Goal: Share content: Share content

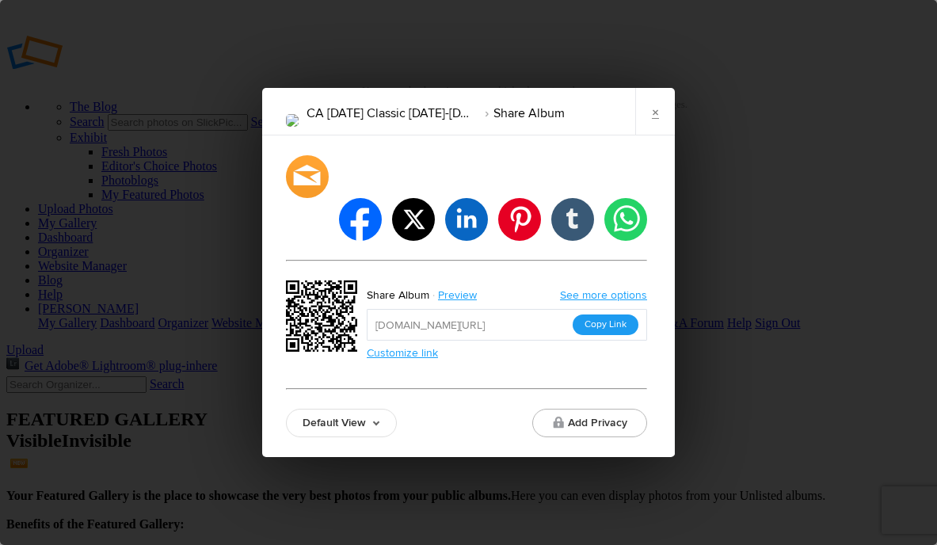
click at [600, 314] on button "Copy Link" at bounding box center [605, 324] width 66 height 21
click at [644, 135] on link "×" at bounding box center [655, 112] width 40 height 48
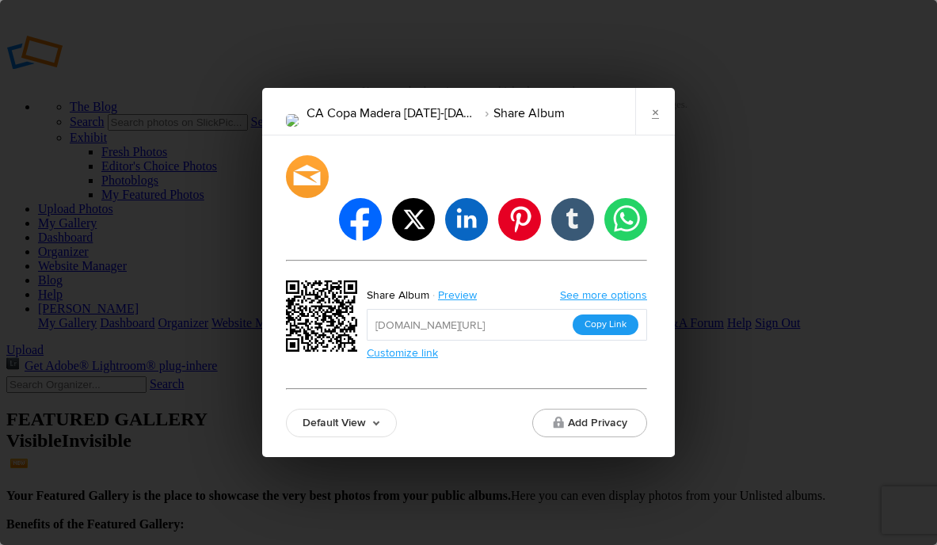
click at [614, 314] on button "Copy Link" at bounding box center [605, 324] width 66 height 21
click at [648, 127] on link "×" at bounding box center [655, 112] width 40 height 48
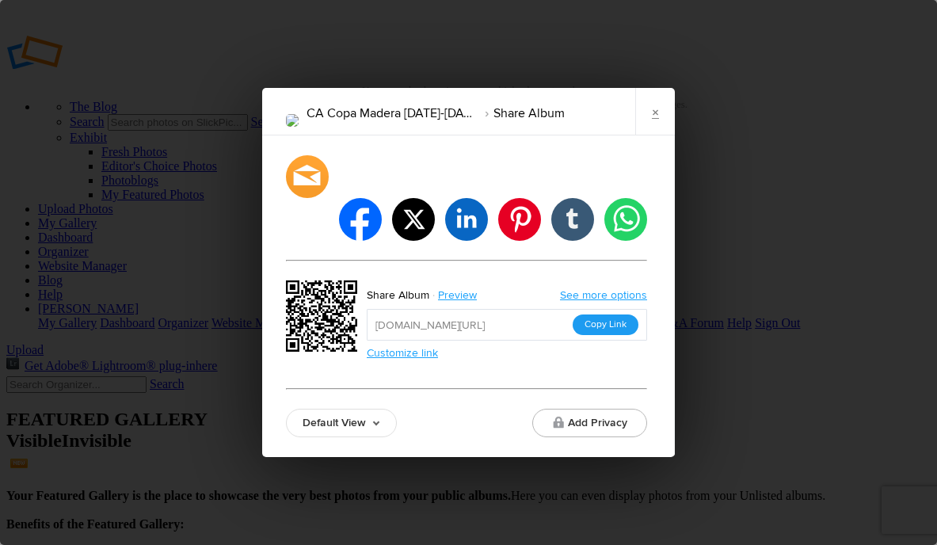
click at [622, 314] on button "Copy Link" at bounding box center [605, 324] width 66 height 21
